Goal: Find specific page/section: Find specific page/section

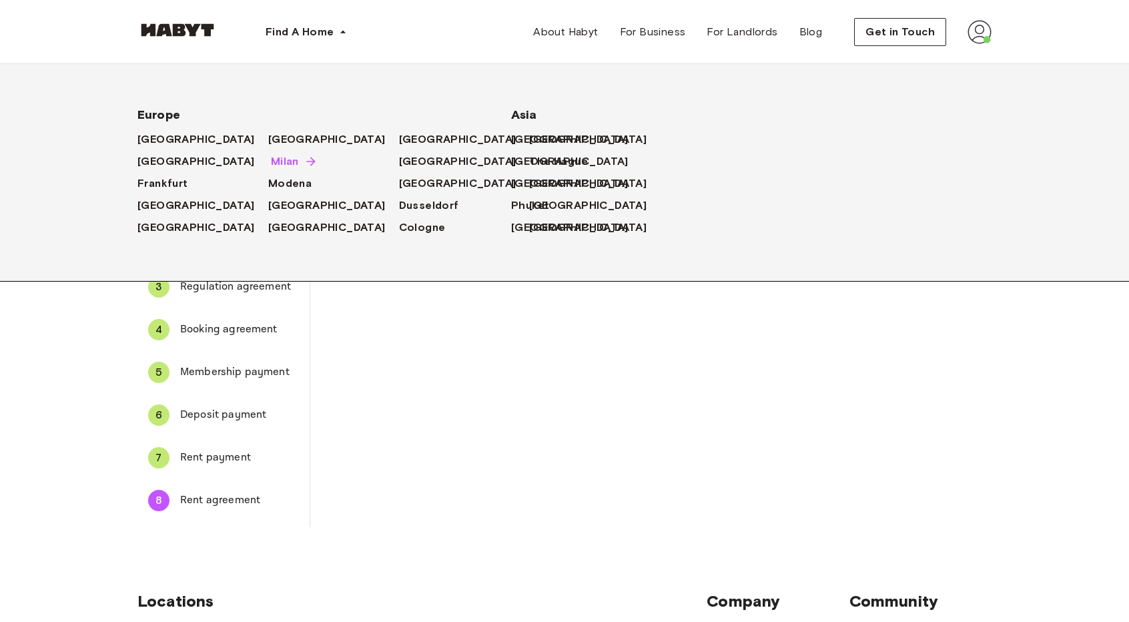
click at [271, 159] on span "Milan" at bounding box center [285, 161] width 28 height 16
